Goal: Information Seeking & Learning: Learn about a topic

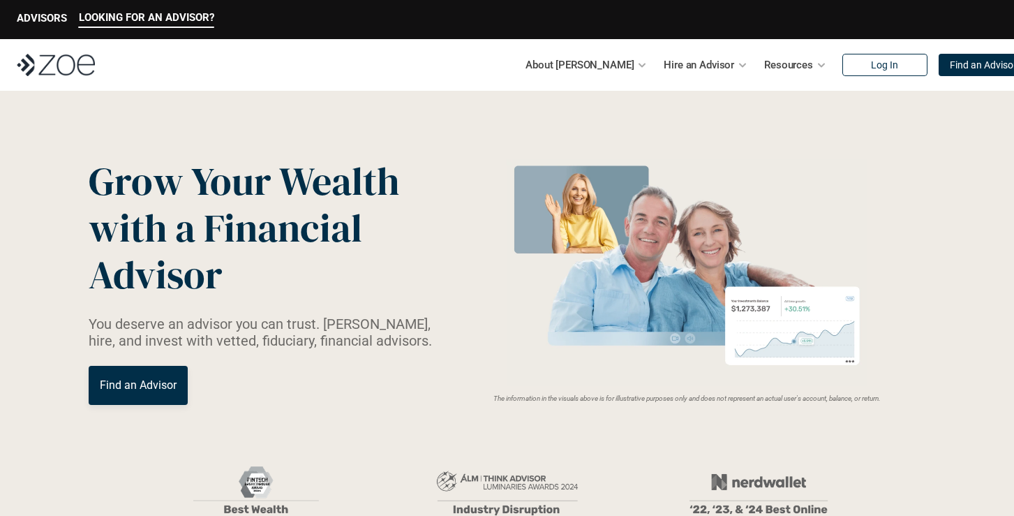
click at [140, 384] on p "Find an Advisor" at bounding box center [138, 384] width 77 height 13
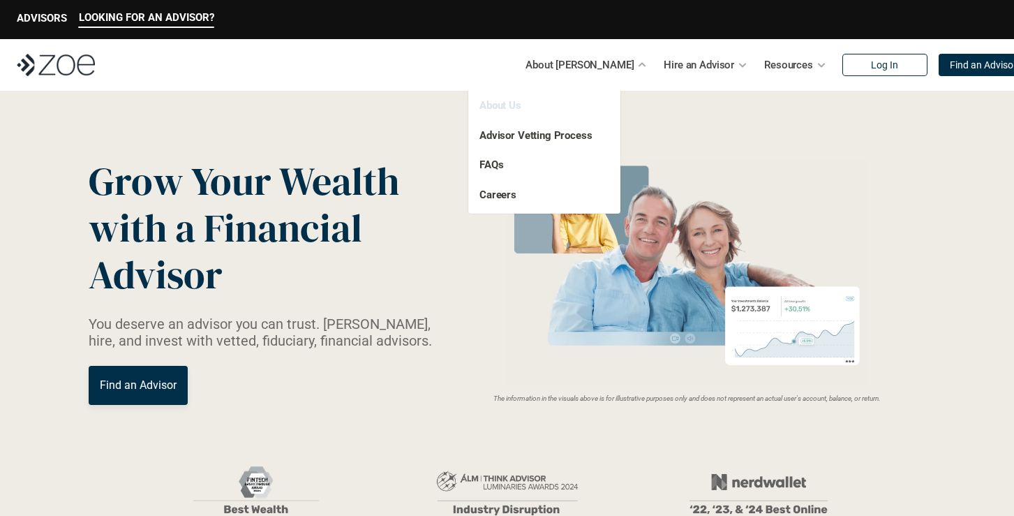
click at [510, 107] on link "About Us" at bounding box center [500, 105] width 42 height 13
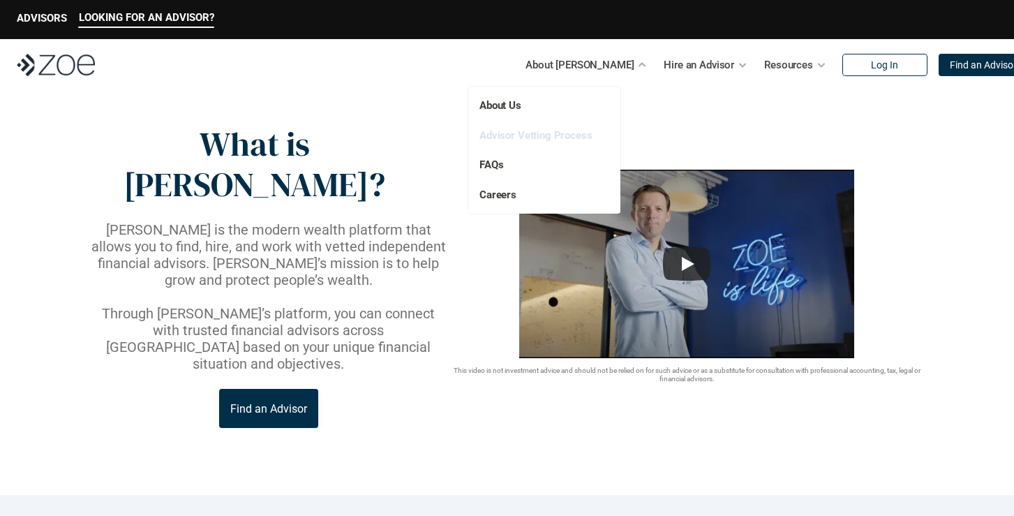
click at [496, 135] on link "Advisor Vetting Process" at bounding box center [535, 135] width 113 height 13
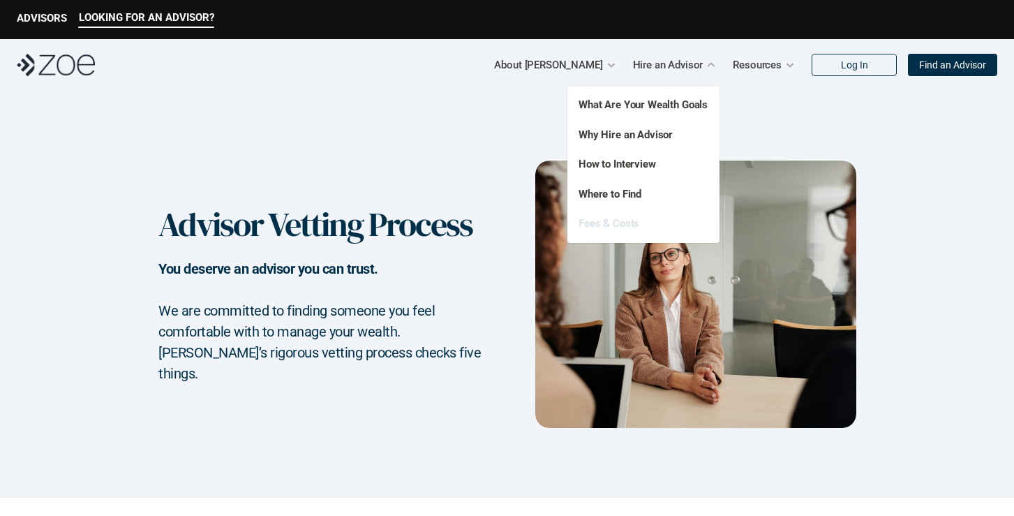
click at [616, 223] on link "Fees & Costs" at bounding box center [608, 223] width 61 height 13
